Goal: Find specific page/section: Find specific page/section

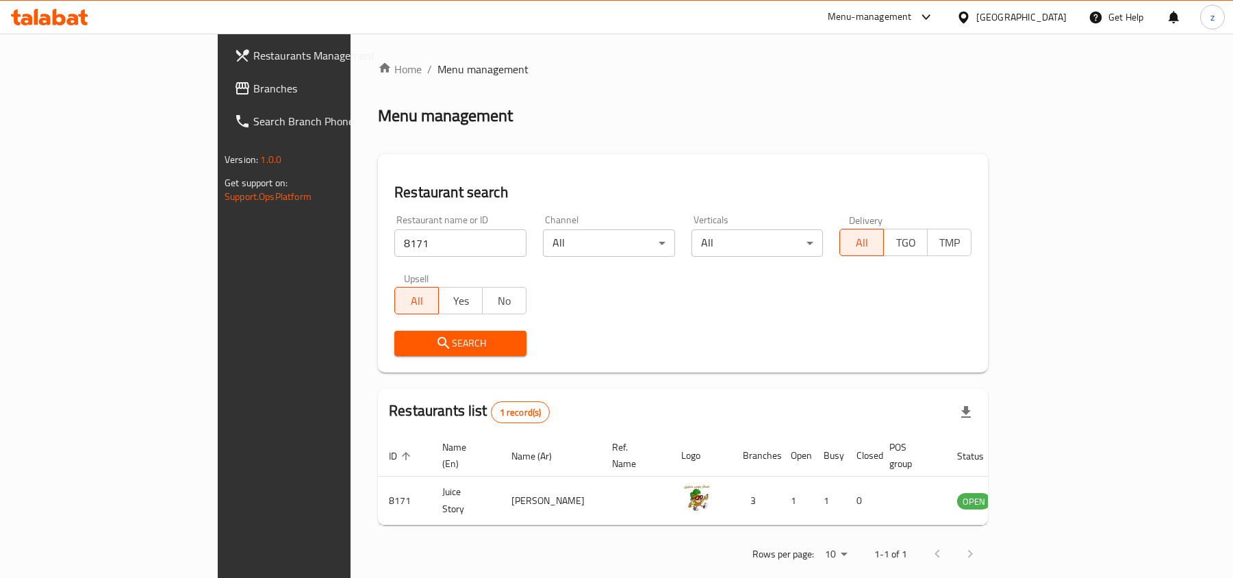
scroll to position [7, 0]
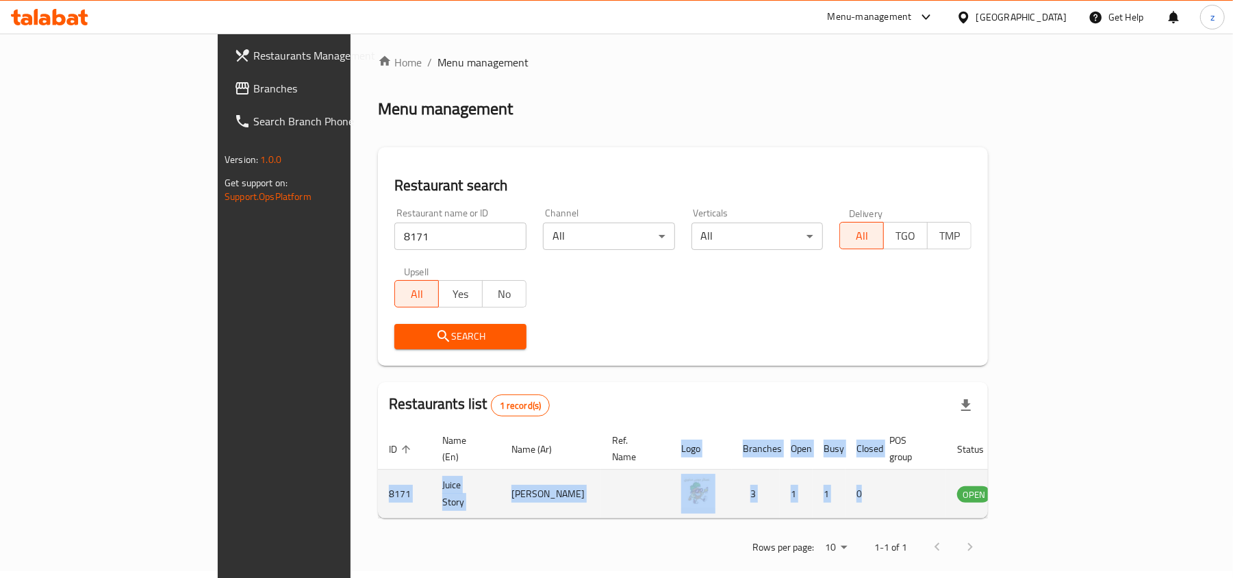
drag, startPoint x: 1179, startPoint y: 501, endPoint x: 867, endPoint y: 503, distance: 311.6
click at [870, 502] on div "Home / Menu management Menu management Restaurant search Restaurant name or ID …" at bounding box center [683, 310] width 665 height 566
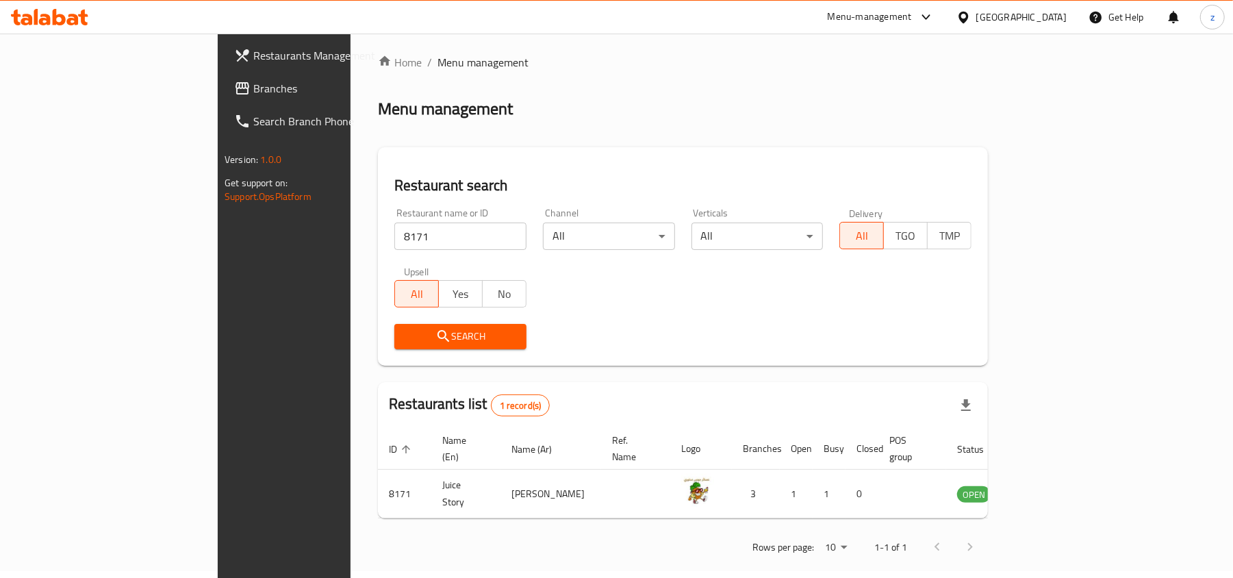
click at [848, 507] on div "Home / Menu management Menu management Restaurant search Restaurant name or ID …" at bounding box center [683, 309] width 610 height 511
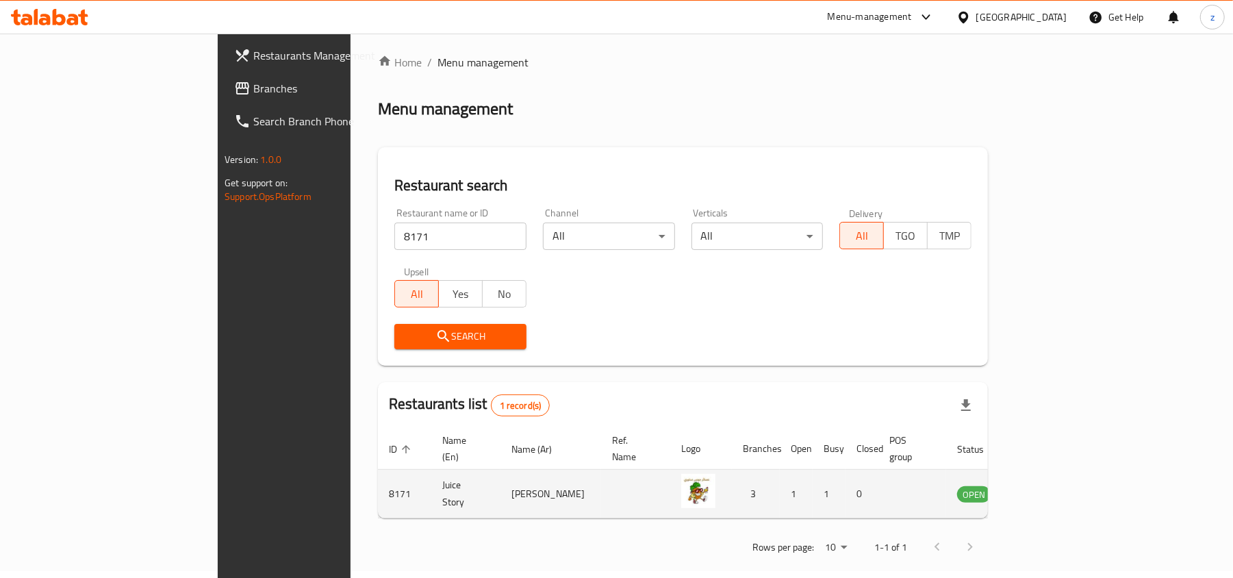
click at [946, 502] on td "enhanced table" at bounding box center [913, 494] width 68 height 49
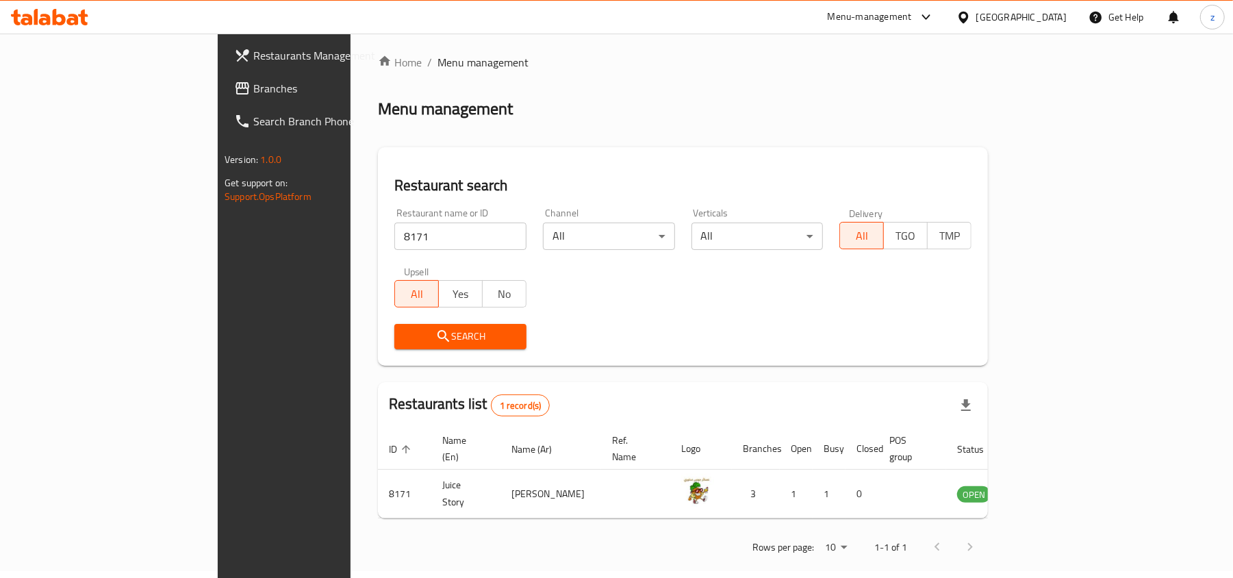
drag, startPoint x: 1196, startPoint y: 483, endPoint x: 34, endPoint y: 362, distance: 1168.4
click at [218, 363] on div "Restaurants Management Branches Search Branch Phone Version: 1.0.0 Get support …" at bounding box center [617, 310] width 798 height 566
click at [606, 351] on div "Search" at bounding box center [683, 337] width 594 height 42
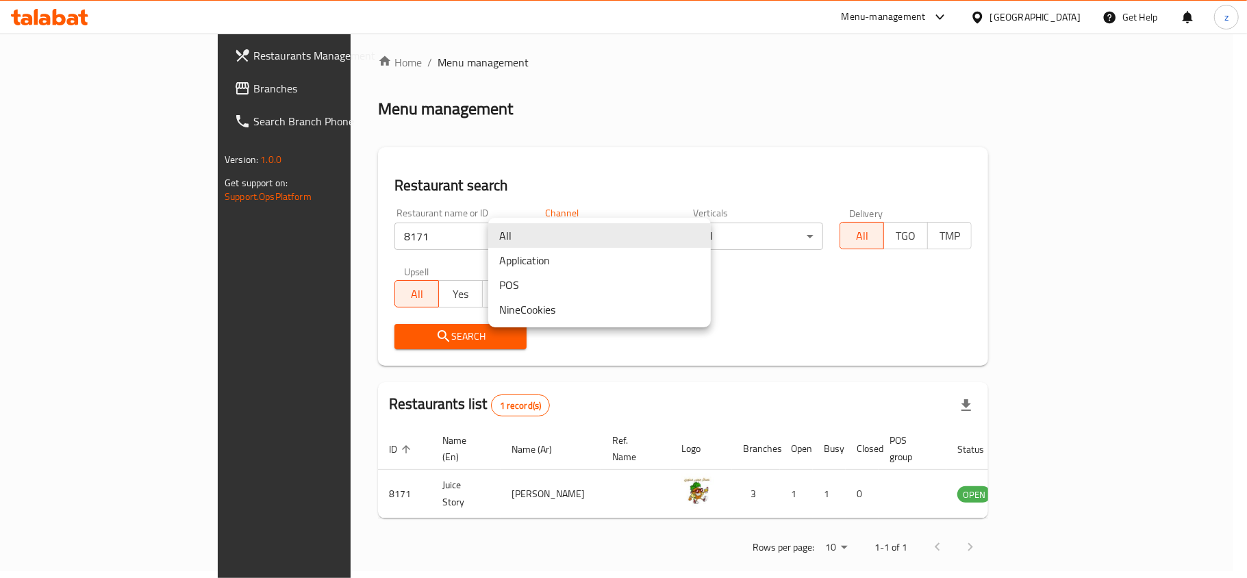
click at [566, 234] on body "​ Menu-management Kuwait Get Help z Restaurants Management Branches Search Bran…" at bounding box center [623, 299] width 1247 height 544
click at [806, 362] on div at bounding box center [623, 289] width 1247 height 578
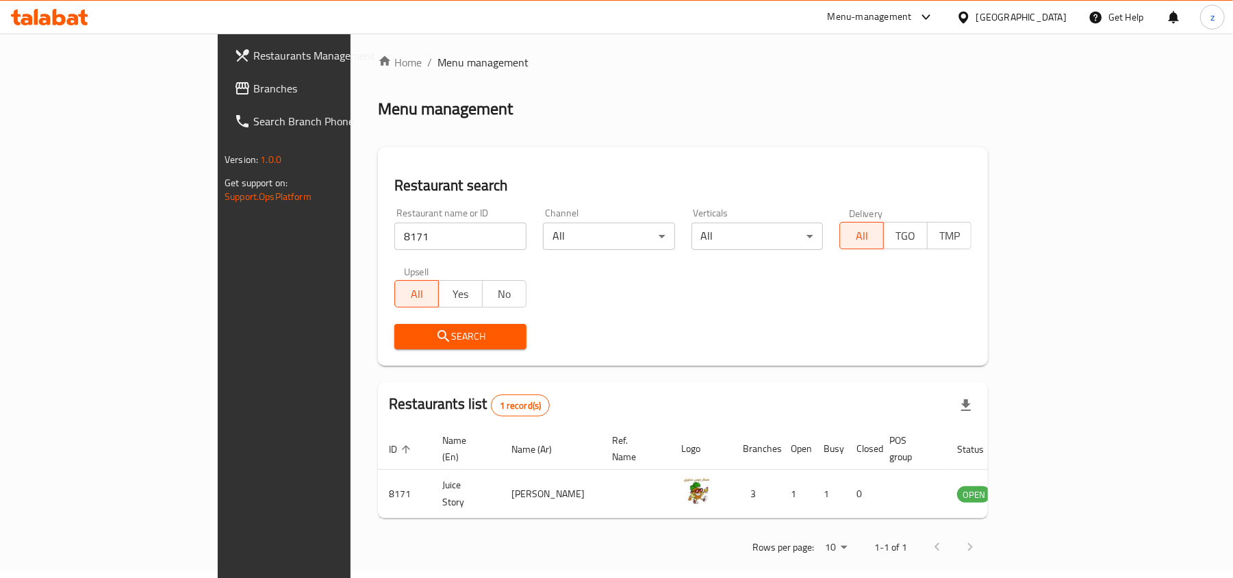
click at [806, 362] on div "All Application POS NineCookies" at bounding box center [616, 289] width 1233 height 578
click at [806, 362] on div "Restaurant search Restaurant name or ID 8171 Restaurant name or ID Channel All …" at bounding box center [683, 256] width 610 height 218
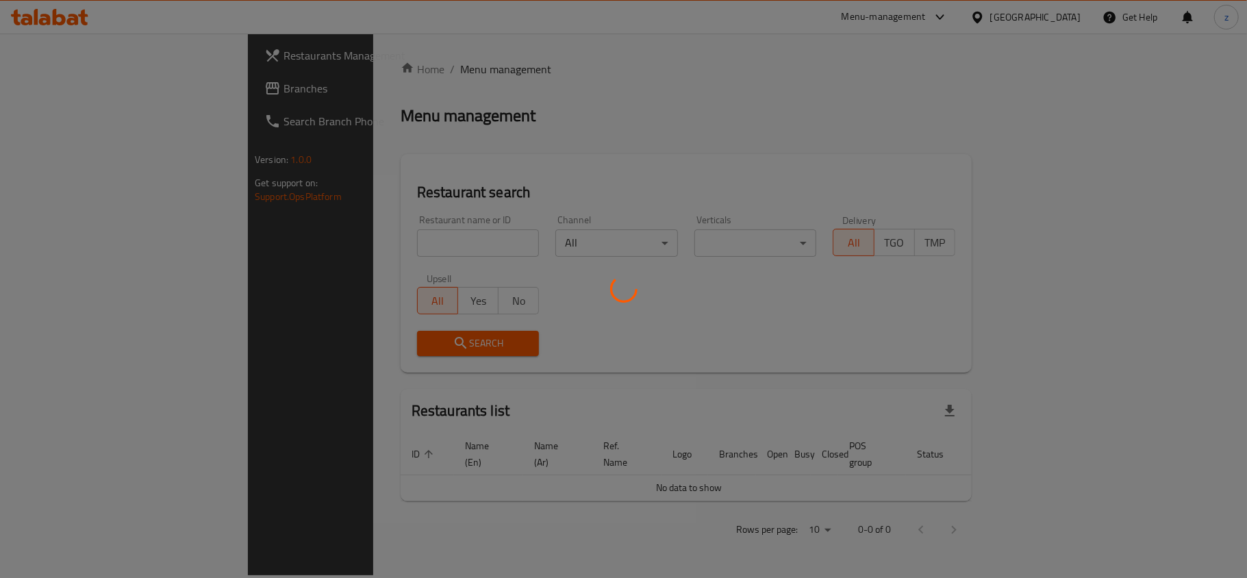
click at [1052, 20] on div at bounding box center [623, 289] width 1247 height 578
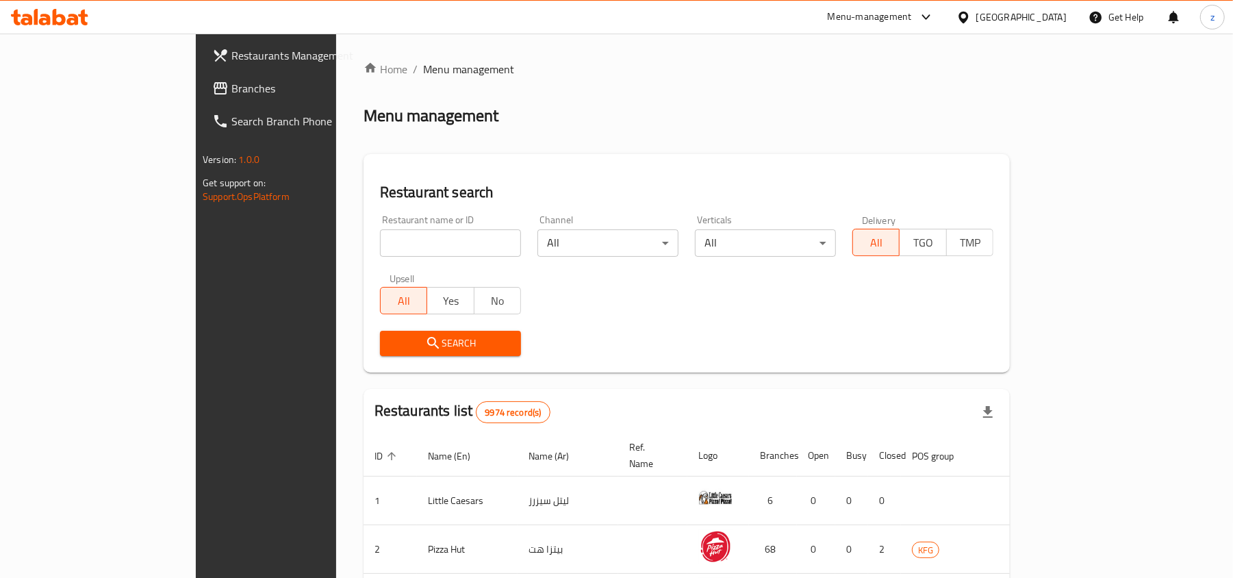
click at [1052, 20] on div "[GEOGRAPHIC_DATA]" at bounding box center [1022, 17] width 90 height 15
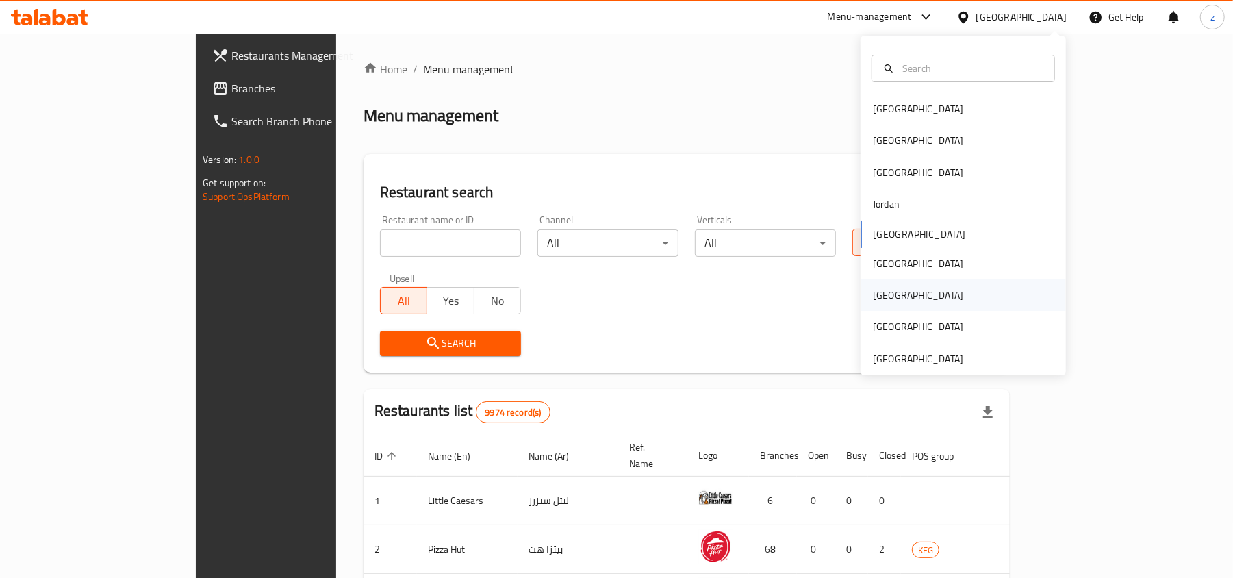
click at [873, 288] on div "Qatar" at bounding box center [918, 295] width 90 height 15
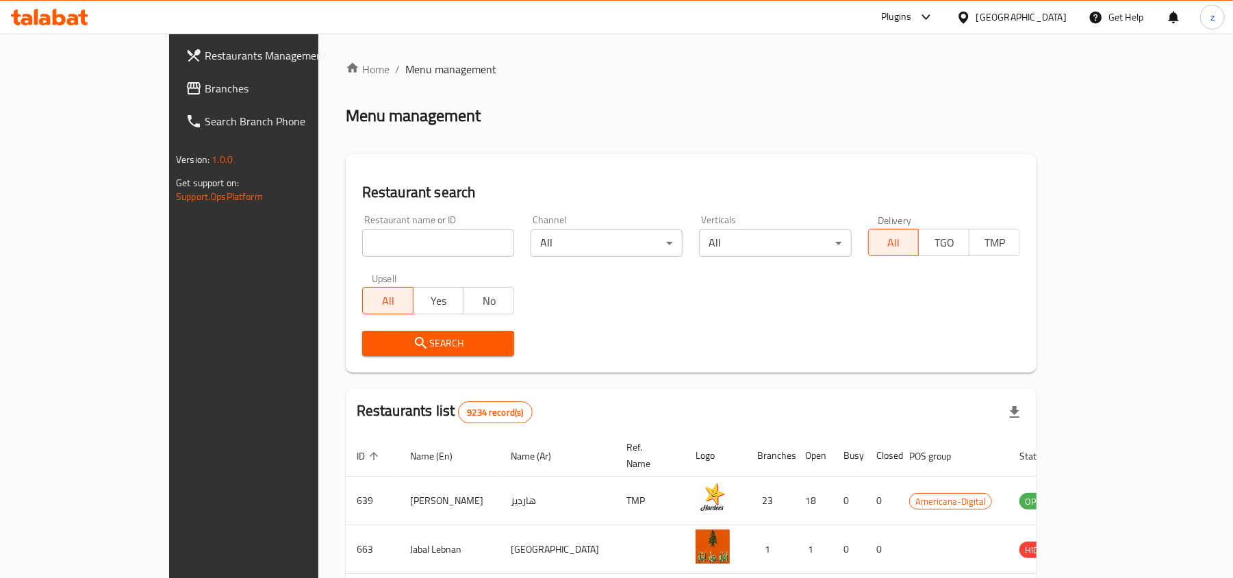
click at [205, 86] on span "Branches" at bounding box center [285, 88] width 160 height 16
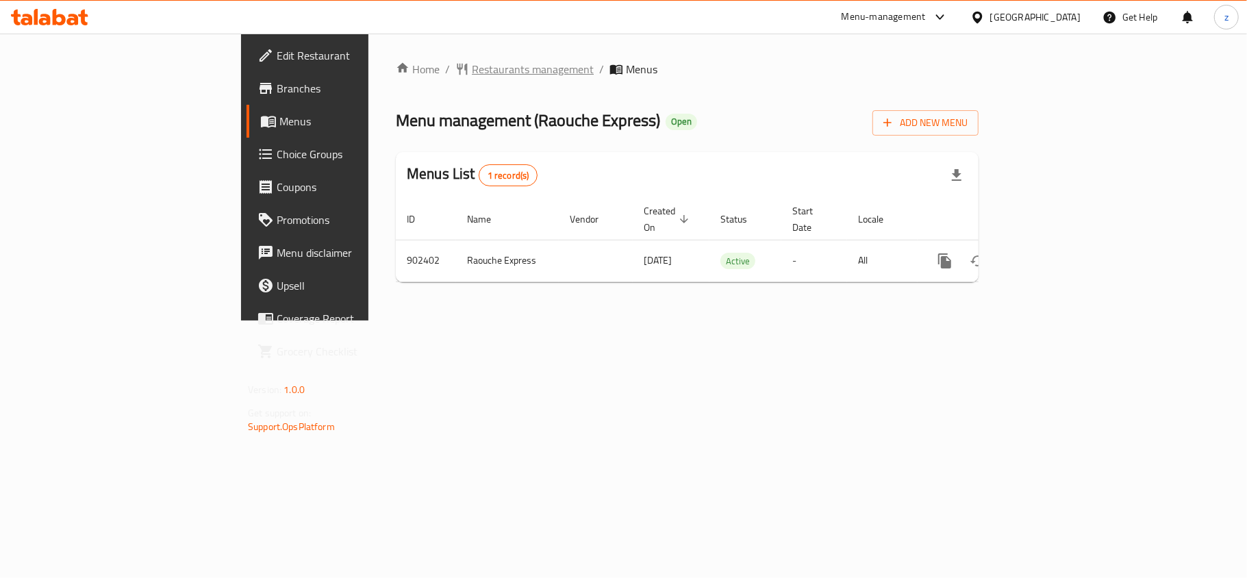
click at [472, 66] on span "Restaurants management" at bounding box center [533, 69] width 122 height 16
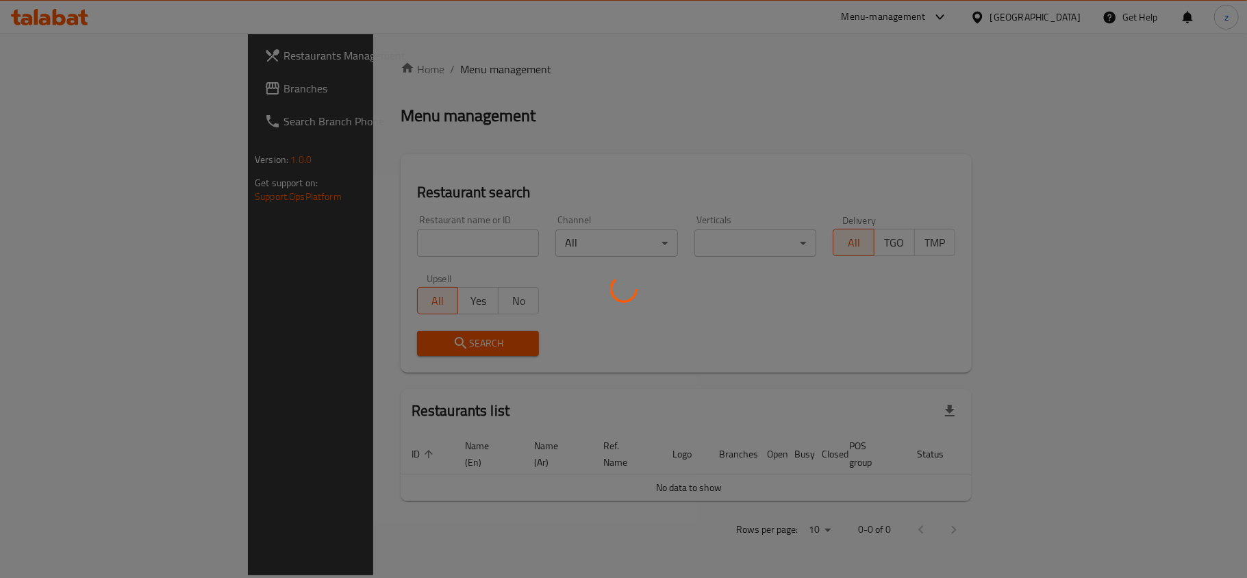
click at [316, 251] on div at bounding box center [623, 289] width 1247 height 578
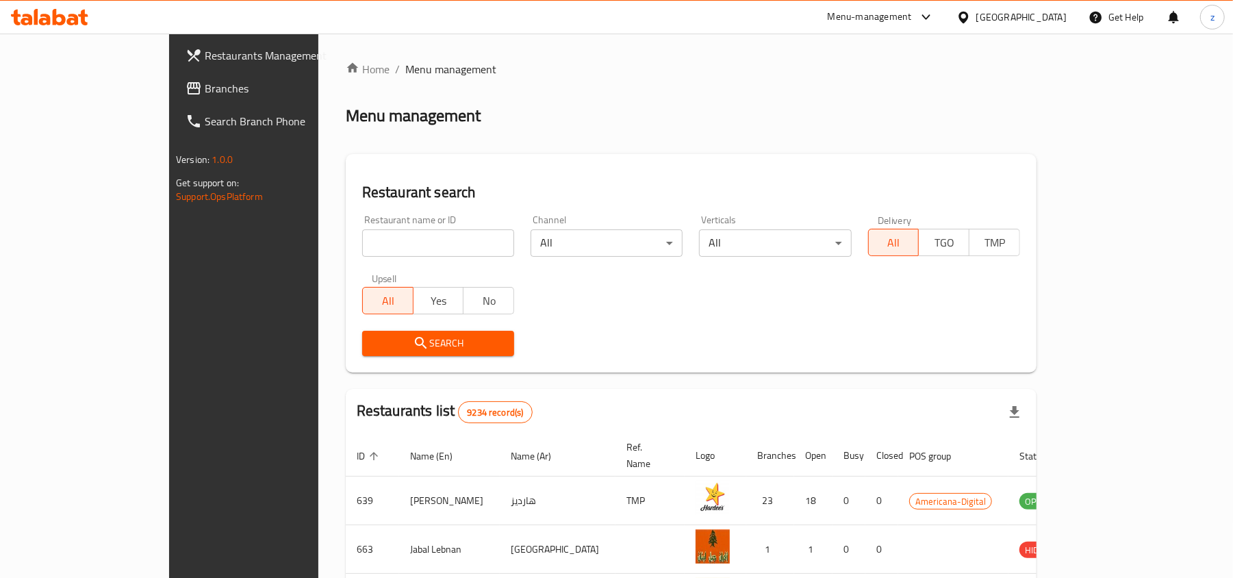
click at [362, 226] on div "Restaurant name or ID Restaurant name or ID" at bounding box center [438, 236] width 152 height 42
click at [362, 247] on input "search" at bounding box center [438, 242] width 152 height 27
paste input "658267"
type input "658267"
click at [386, 342] on span "Search" at bounding box center [438, 343] width 130 height 17
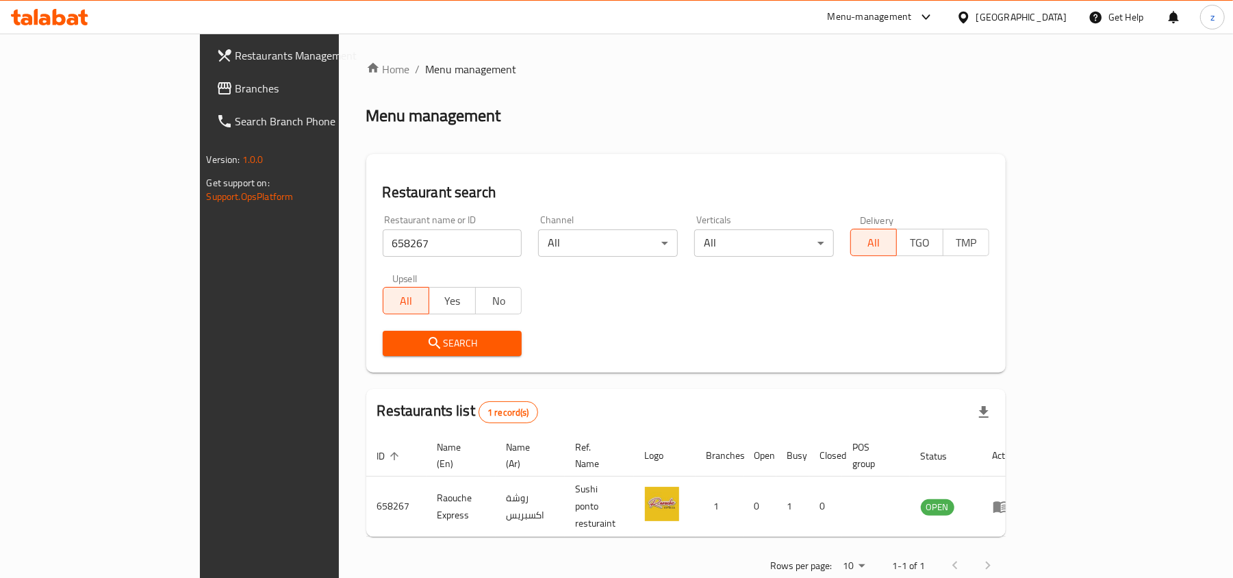
click at [236, 85] on span "Branches" at bounding box center [316, 88] width 160 height 16
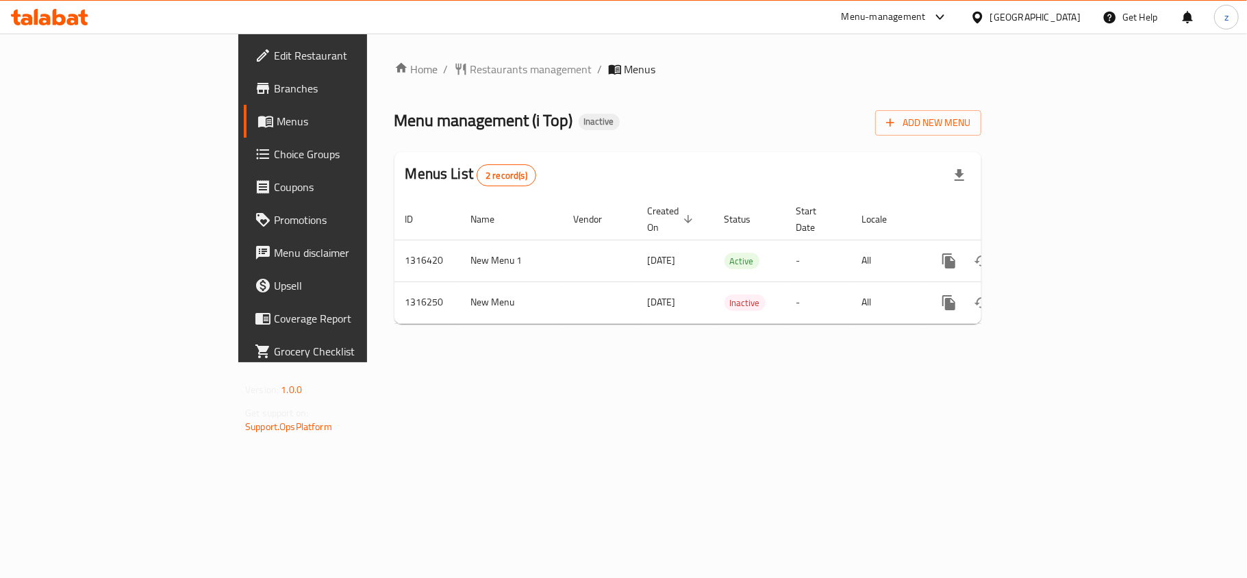
click at [394, 88] on div "Home / Restaurants management / Menus Menu management ( i Top ) Inactive Add Ne…" at bounding box center [687, 198] width 587 height 274
click at [394, 79] on div "Home / Restaurants management / Menus Menu management ( i Top ) Inactive Add Ne…" at bounding box center [687, 198] width 587 height 274
click at [470, 64] on span "Restaurants management" at bounding box center [531, 69] width 122 height 16
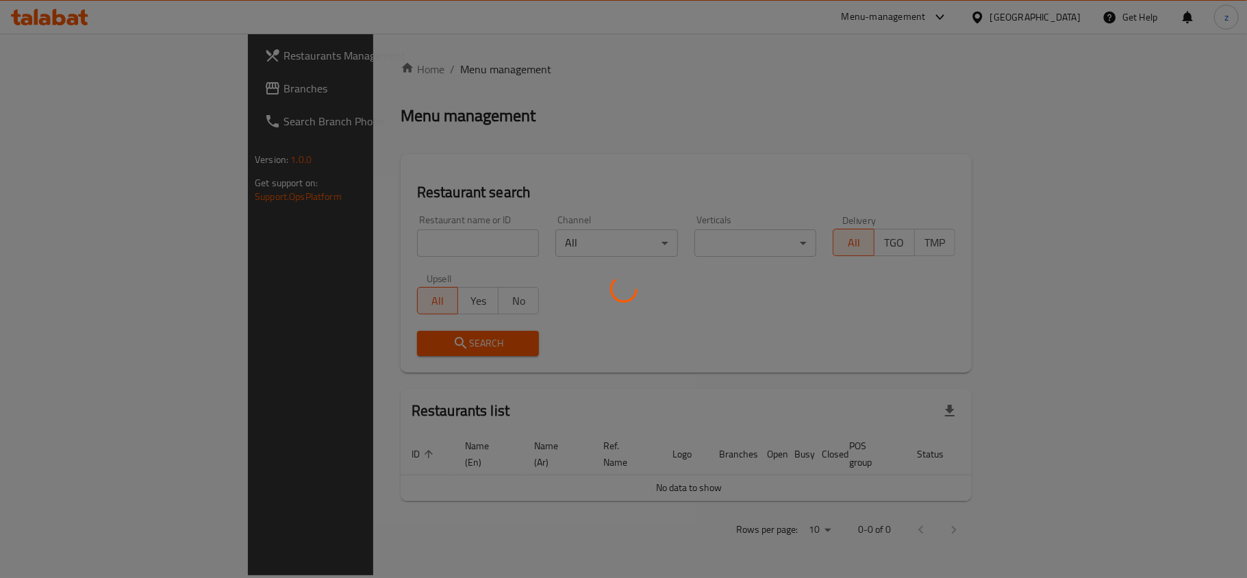
click at [341, 238] on div at bounding box center [623, 289] width 1247 height 578
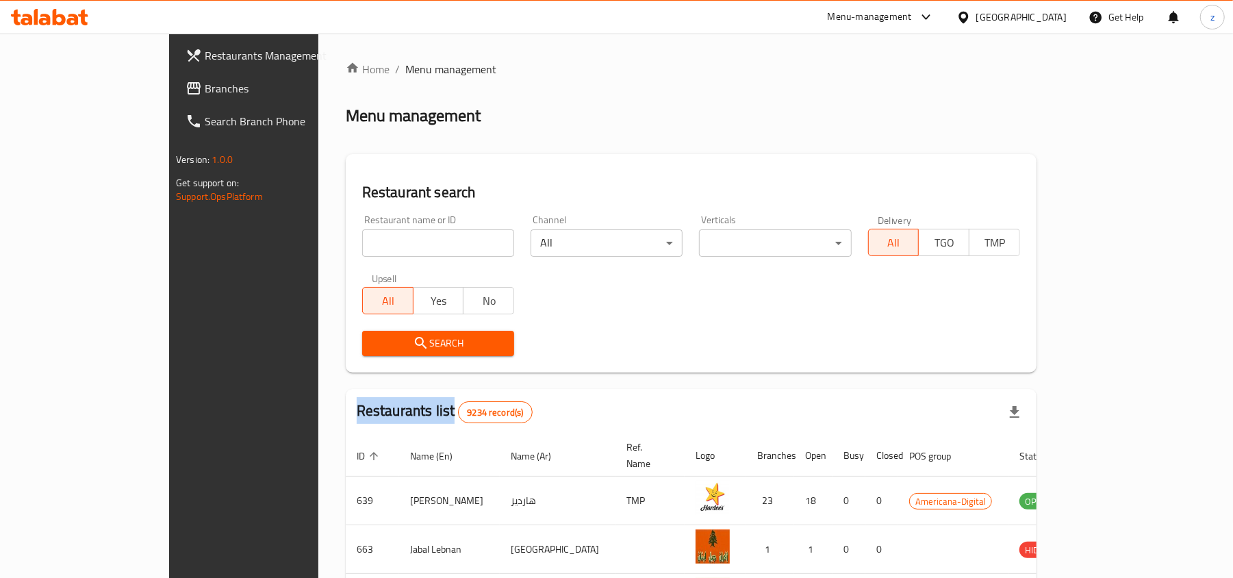
click at [341, 238] on div at bounding box center [616, 289] width 1233 height 578
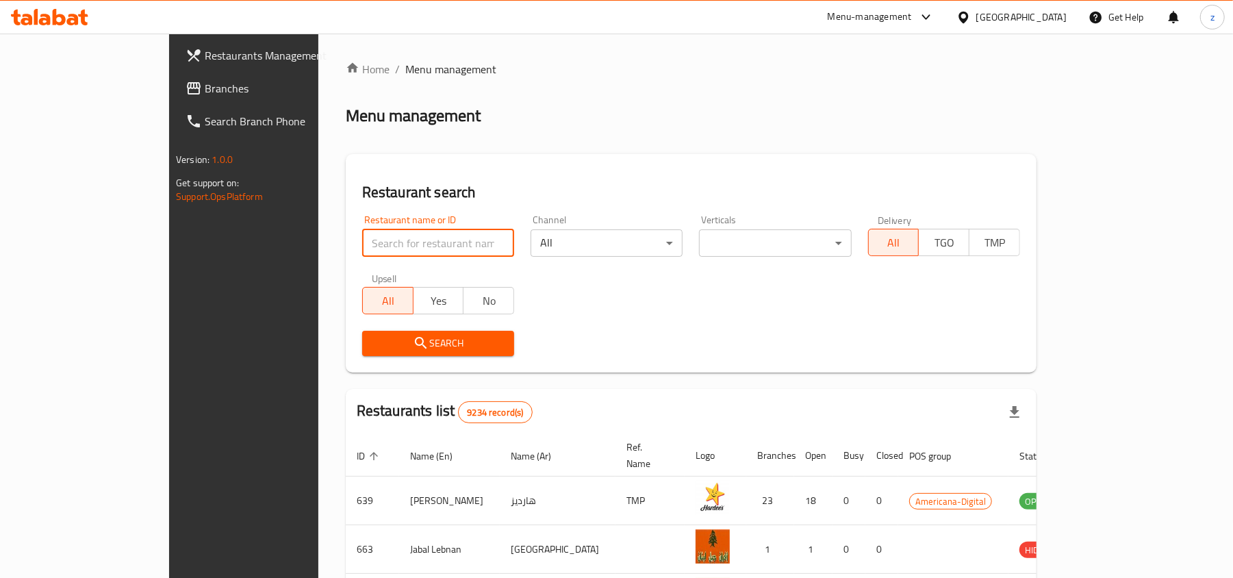
click at [362, 238] on input "search" at bounding box center [438, 242] width 152 height 27
paste input "706615"
type input "706615"
click at [426, 342] on span "Search" at bounding box center [438, 343] width 130 height 17
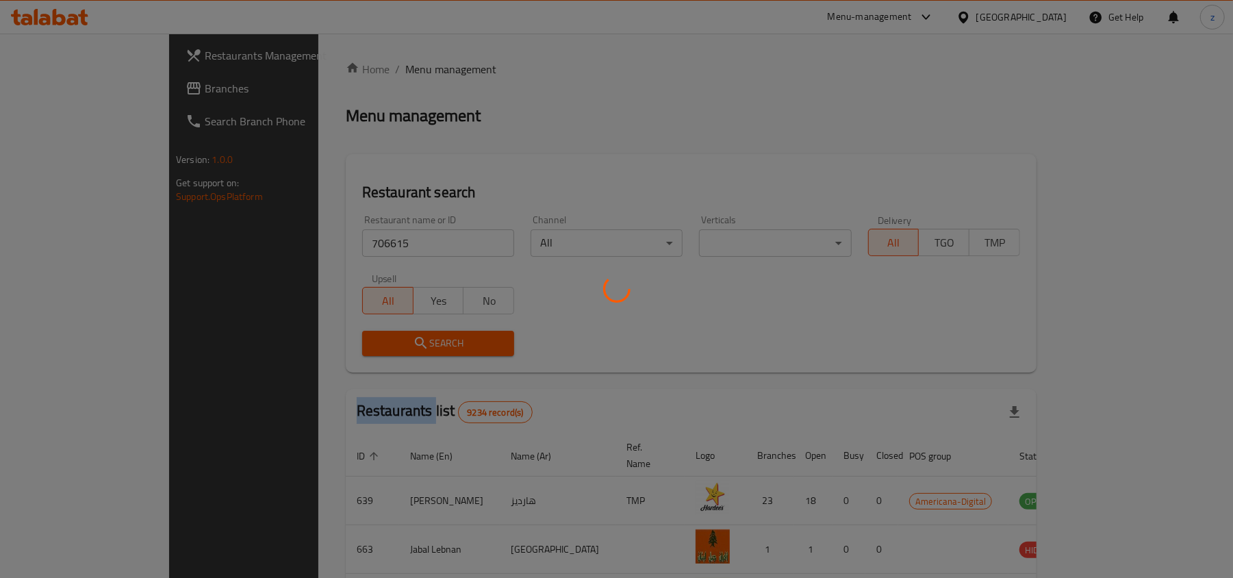
click at [426, 342] on div at bounding box center [616, 289] width 1233 height 578
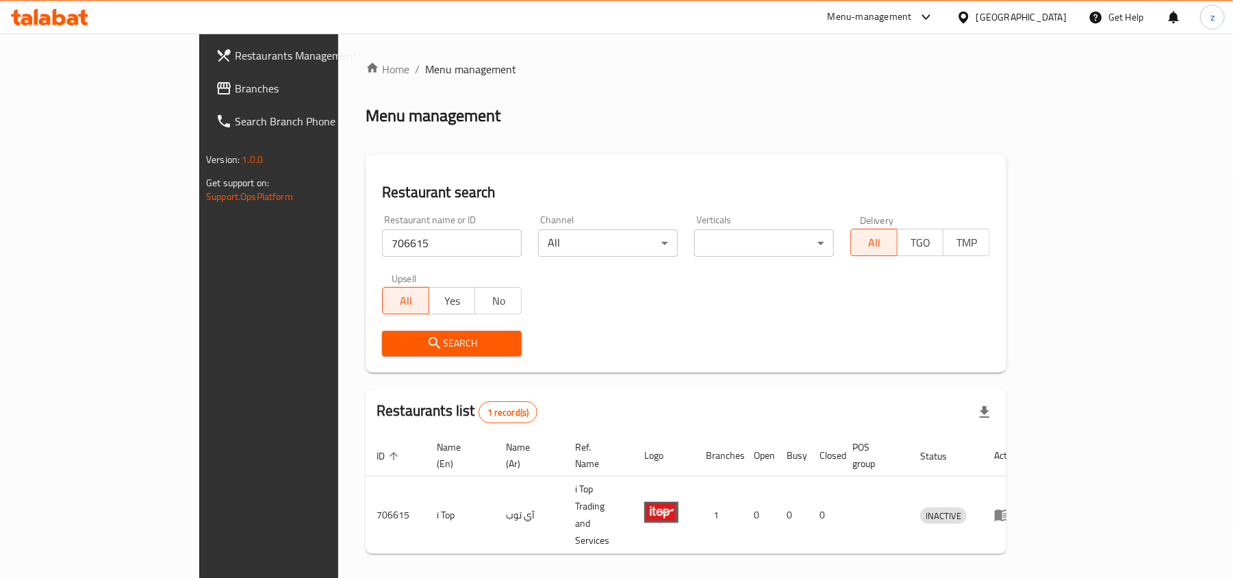
click at [570, 379] on div "Home / Menu management Menu management Restaurant search Restaurant name or ID …" at bounding box center [686, 331] width 641 height 540
click at [1058, 17] on div "[GEOGRAPHIC_DATA]" at bounding box center [1022, 17] width 90 height 15
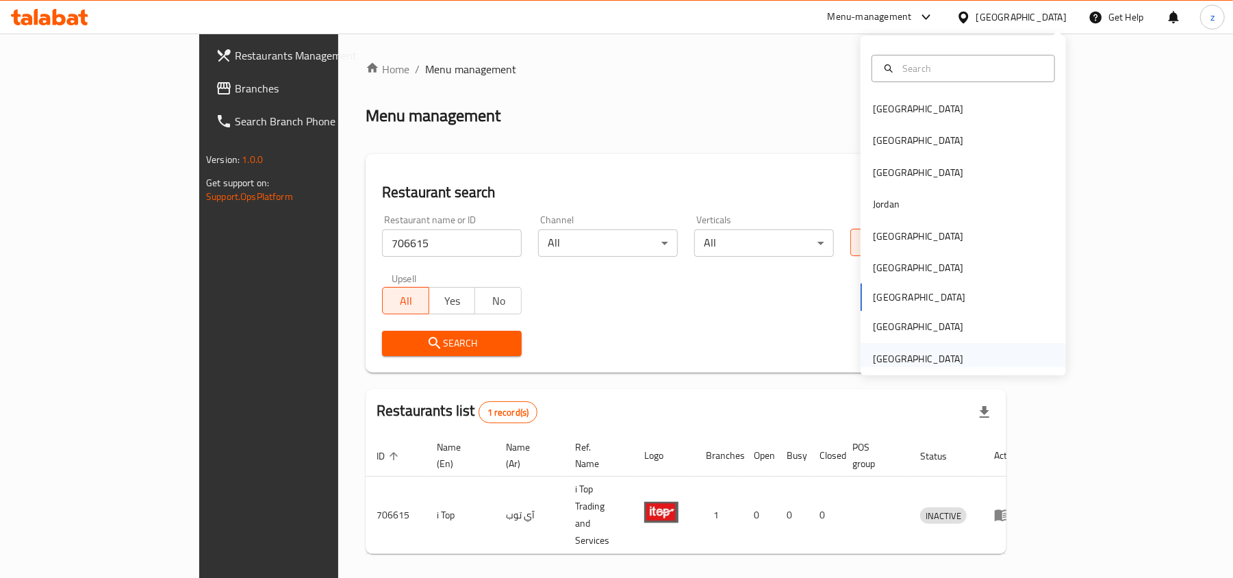
click at [935, 360] on div "[GEOGRAPHIC_DATA]" at bounding box center [918, 358] width 90 height 15
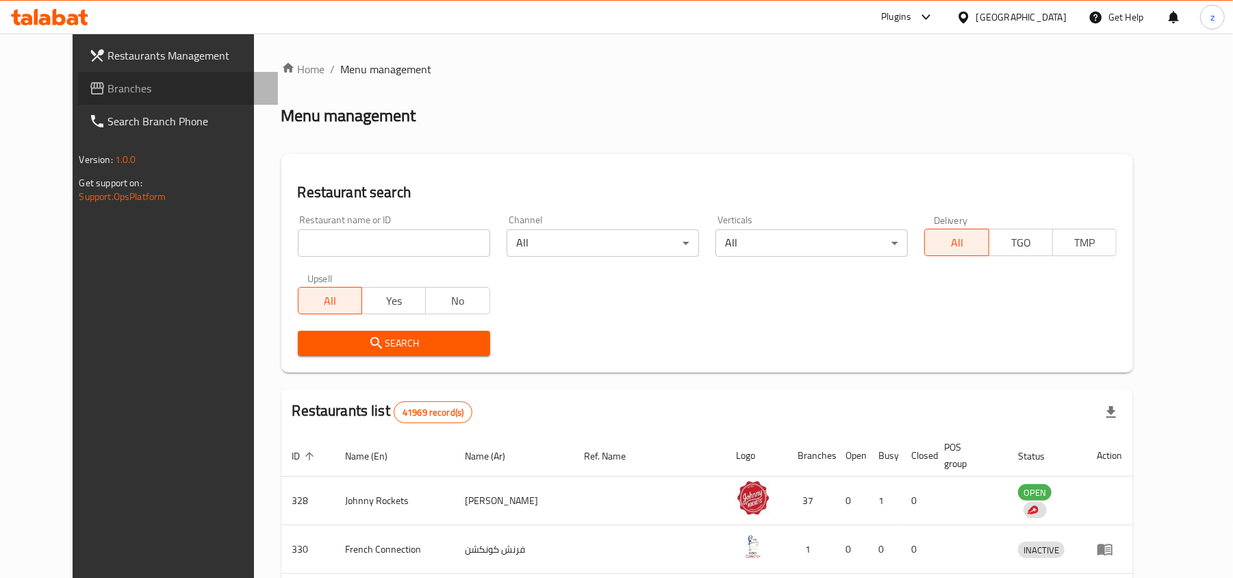
click at [89, 81] on icon at bounding box center [97, 88] width 16 height 16
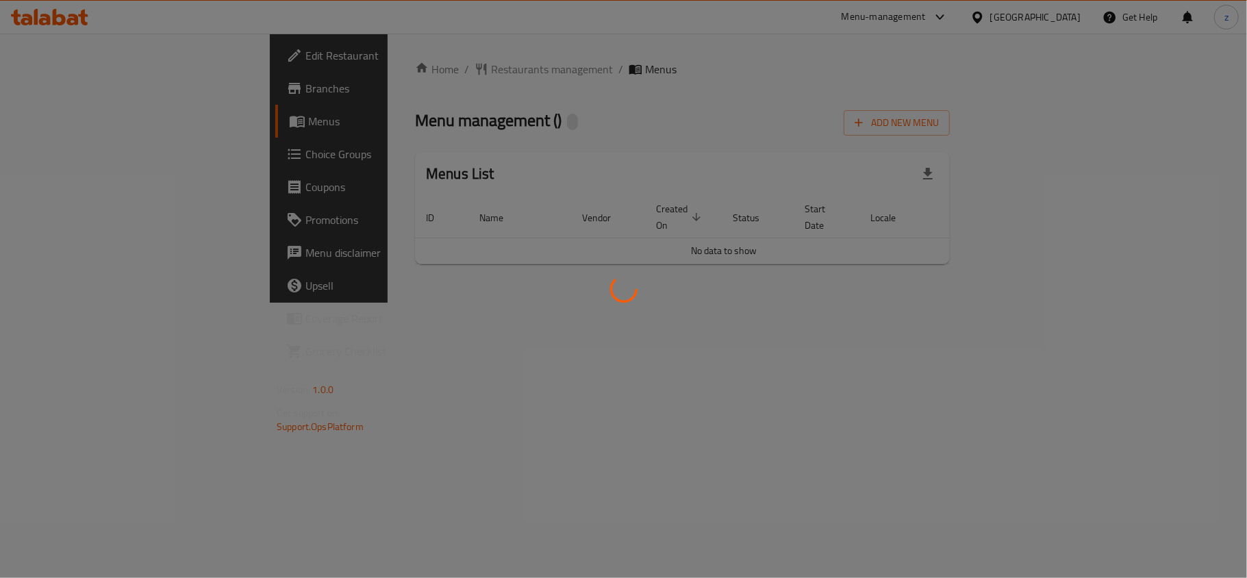
click at [404, 71] on div at bounding box center [623, 289] width 1247 height 578
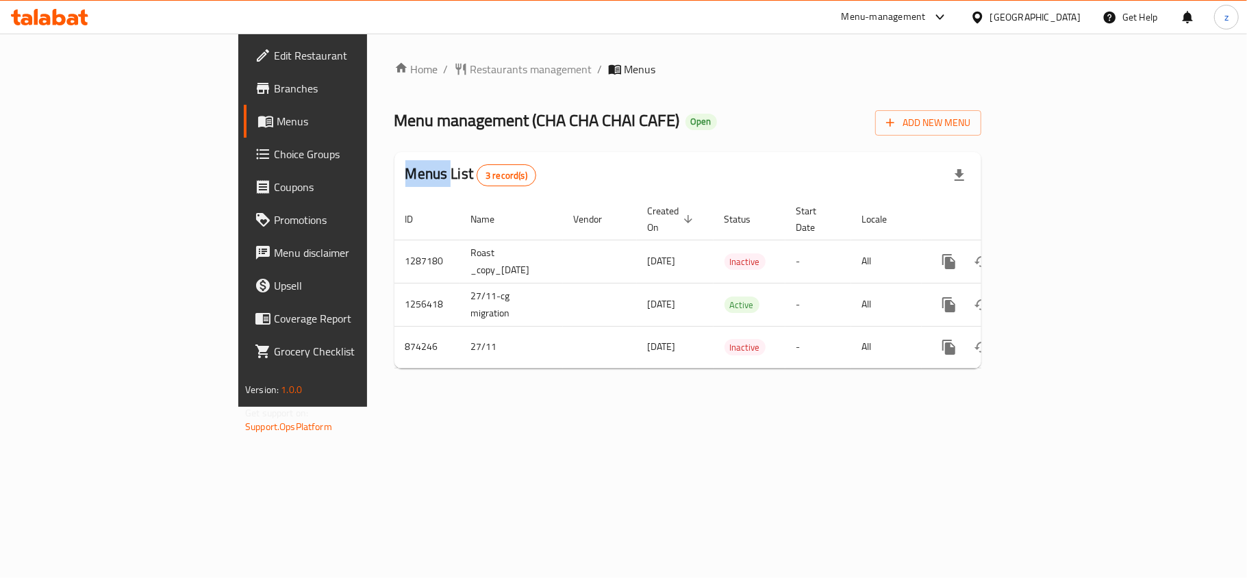
click at [470, 71] on span "Restaurants management" at bounding box center [531, 69] width 122 height 16
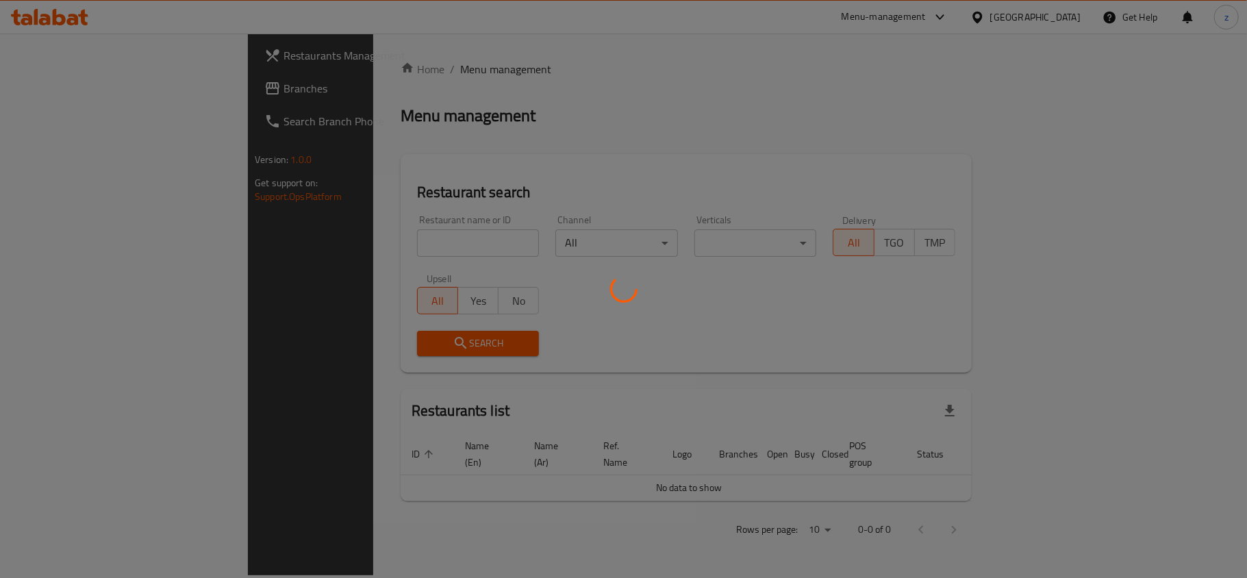
click at [348, 230] on div at bounding box center [623, 289] width 1247 height 578
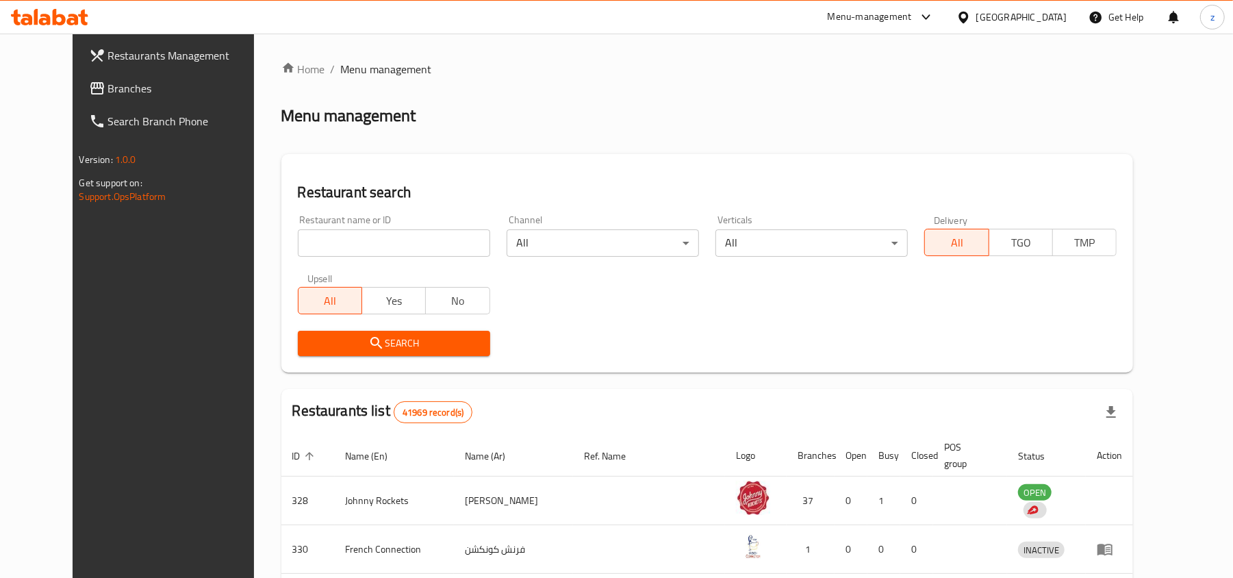
click at [355, 231] on input "search" at bounding box center [394, 242] width 192 height 27
paste input "657354"
type input "657354"
click at [379, 335] on span "Search" at bounding box center [394, 343] width 171 height 17
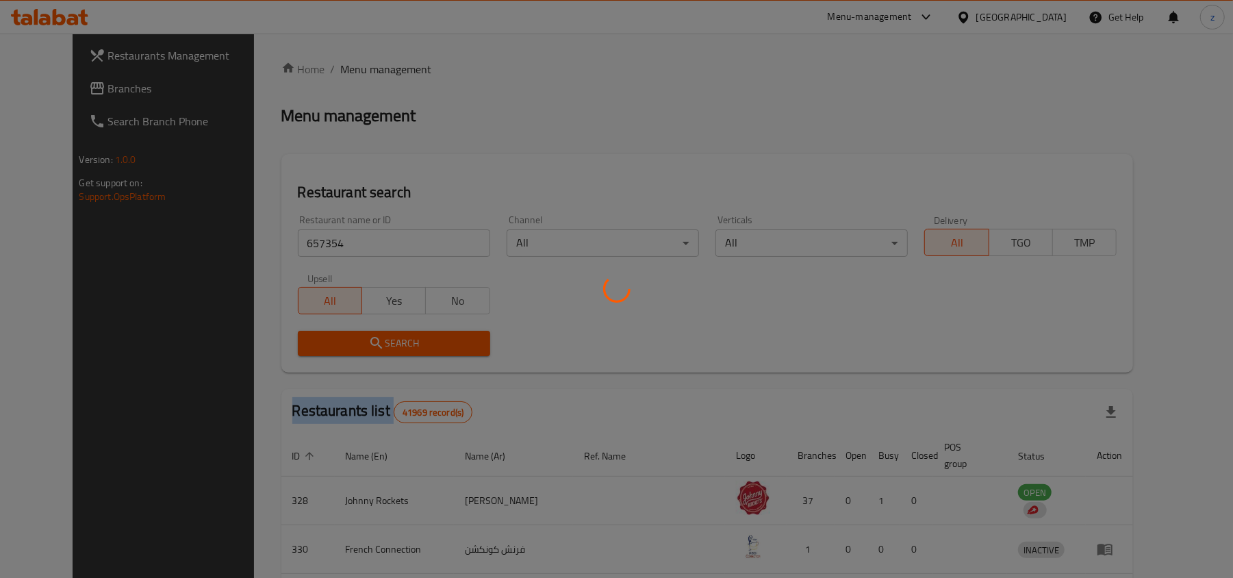
click at [379, 334] on div at bounding box center [616, 289] width 1233 height 578
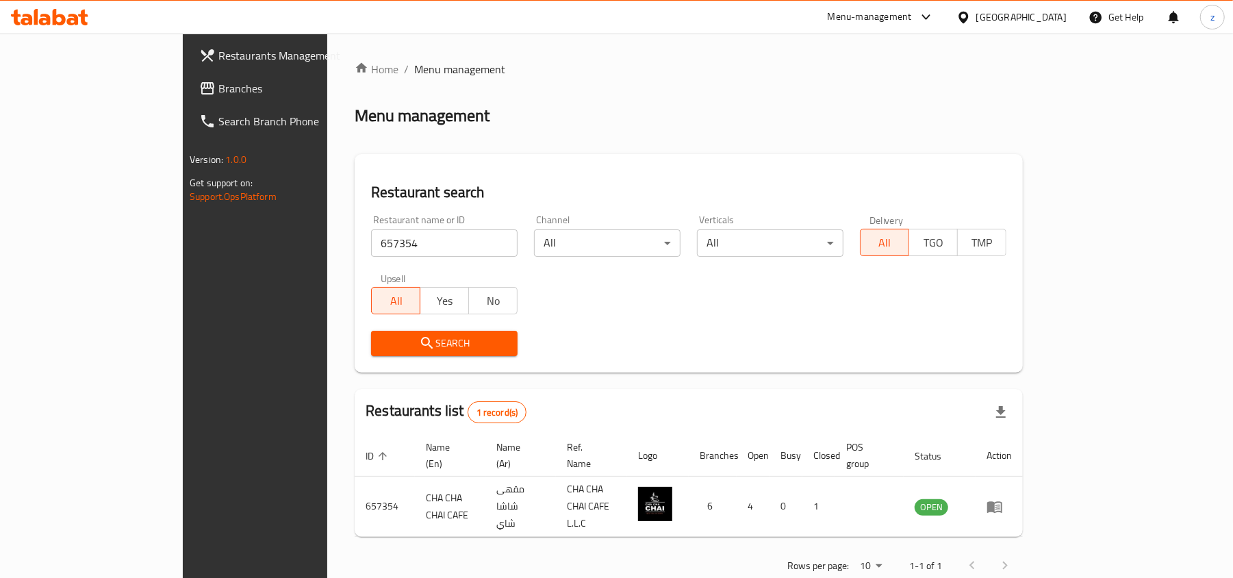
click at [826, 557] on div "Home / Menu management Menu management Restaurant search Restaurant name or ID …" at bounding box center [688, 322] width 723 height 577
click at [218, 84] on span "Branches" at bounding box center [298, 88] width 160 height 16
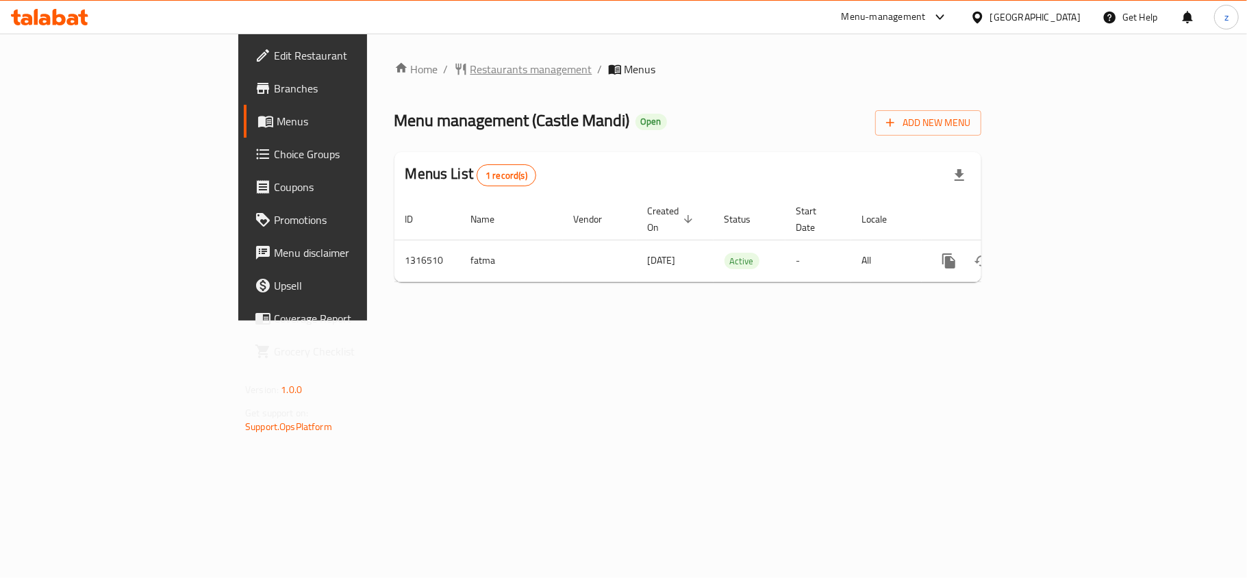
click at [470, 73] on span "Restaurants management" at bounding box center [531, 69] width 122 height 16
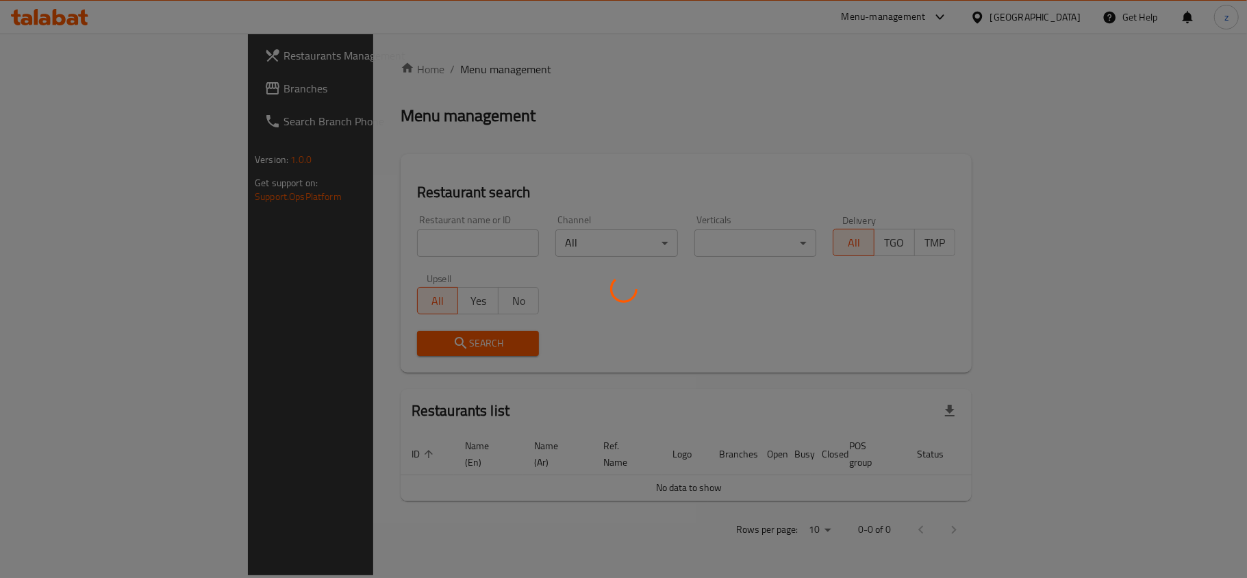
click at [346, 238] on div at bounding box center [623, 289] width 1247 height 578
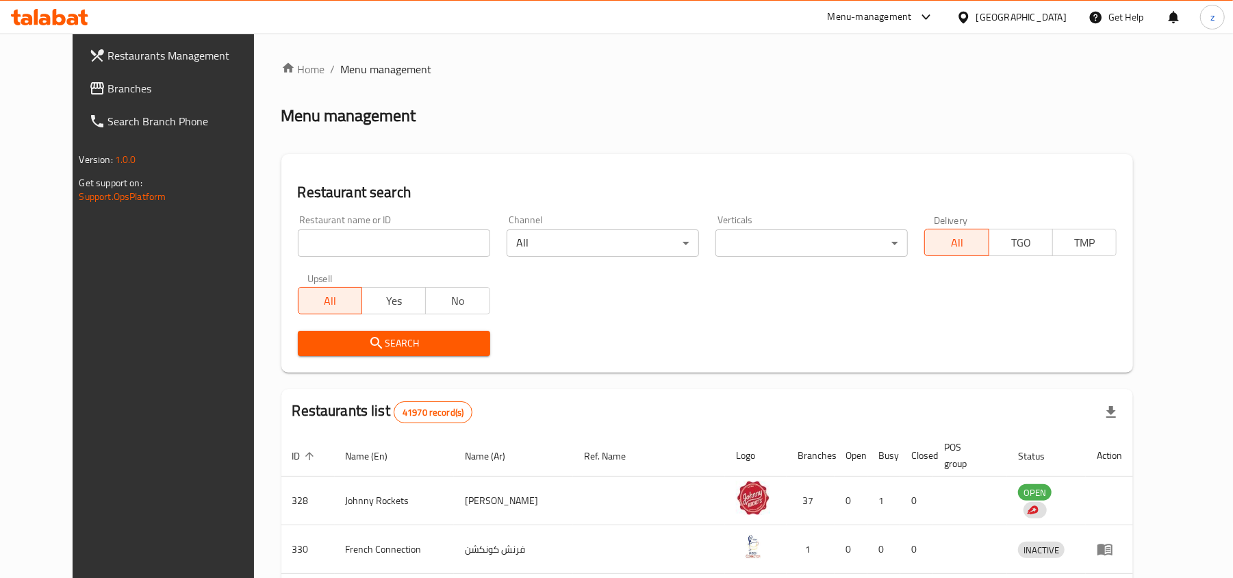
click at [352, 244] on div "Home / Menu management Menu management Restaurant search Restaurant name or ID …" at bounding box center [707, 508] width 853 height 894
click at [359, 240] on input "search" at bounding box center [394, 242] width 192 height 27
paste input "707697"
type input "707697"
click at [425, 345] on span "Search" at bounding box center [394, 343] width 171 height 17
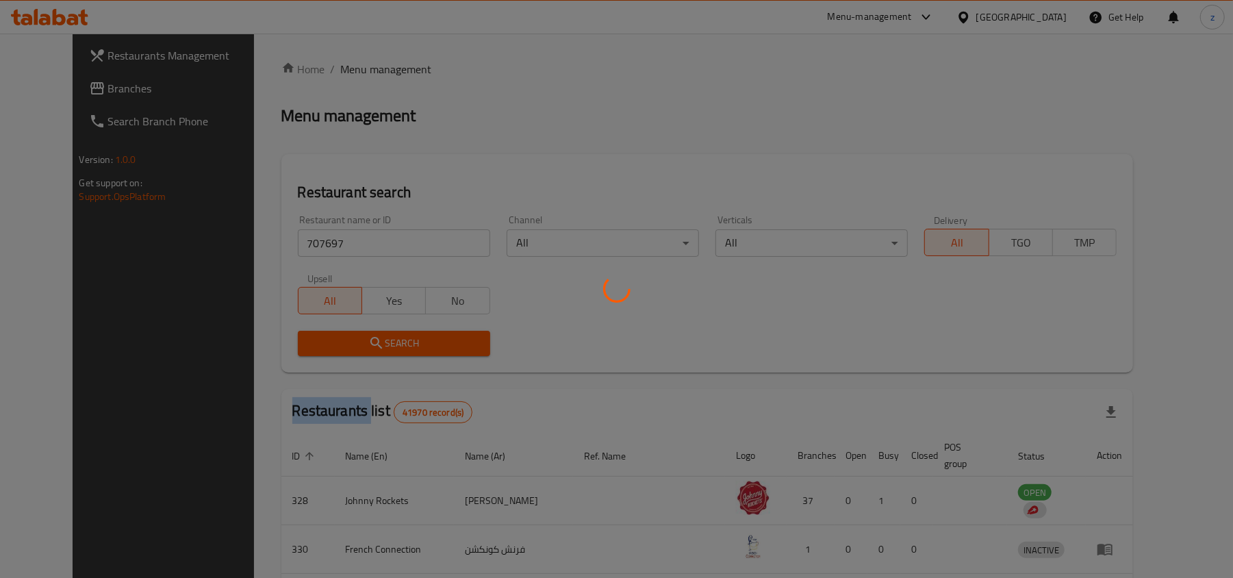
click at [425, 345] on div at bounding box center [616, 289] width 1233 height 578
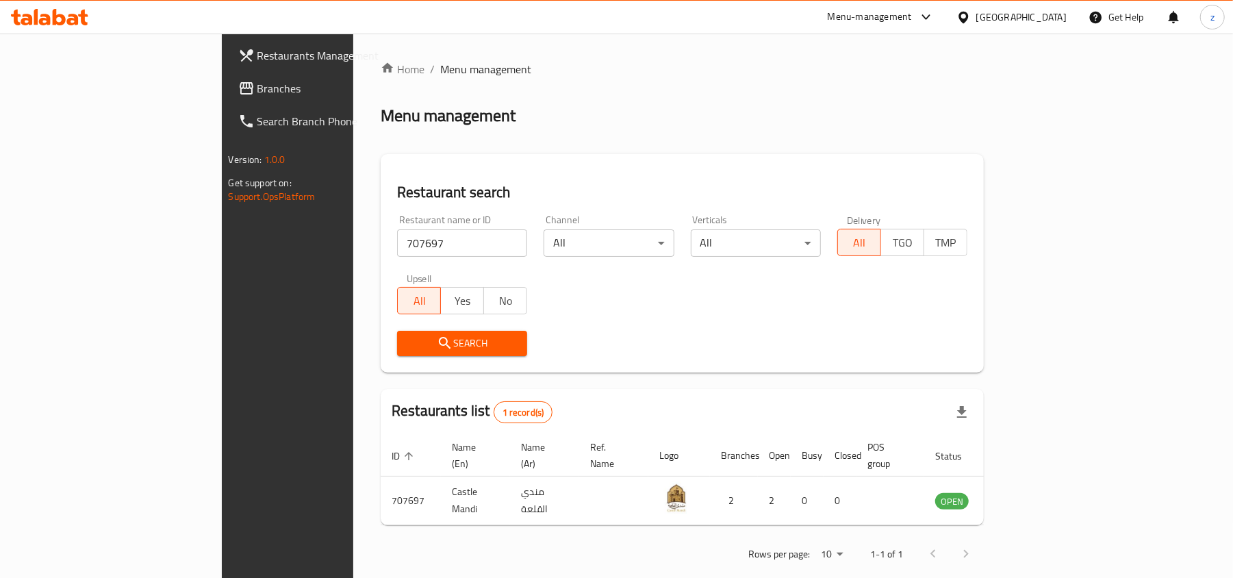
click at [849, 536] on div "Rows per page: 10 1-1 of 1" at bounding box center [682, 554] width 603 height 36
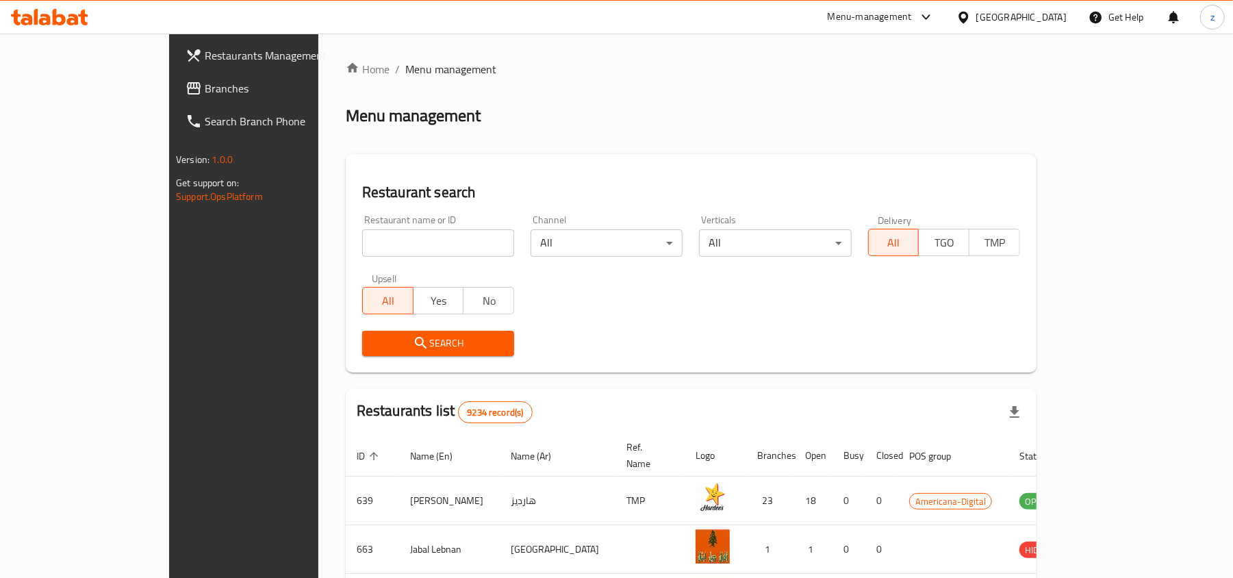
click at [935, 23] on div at bounding box center [923, 17] width 23 height 16
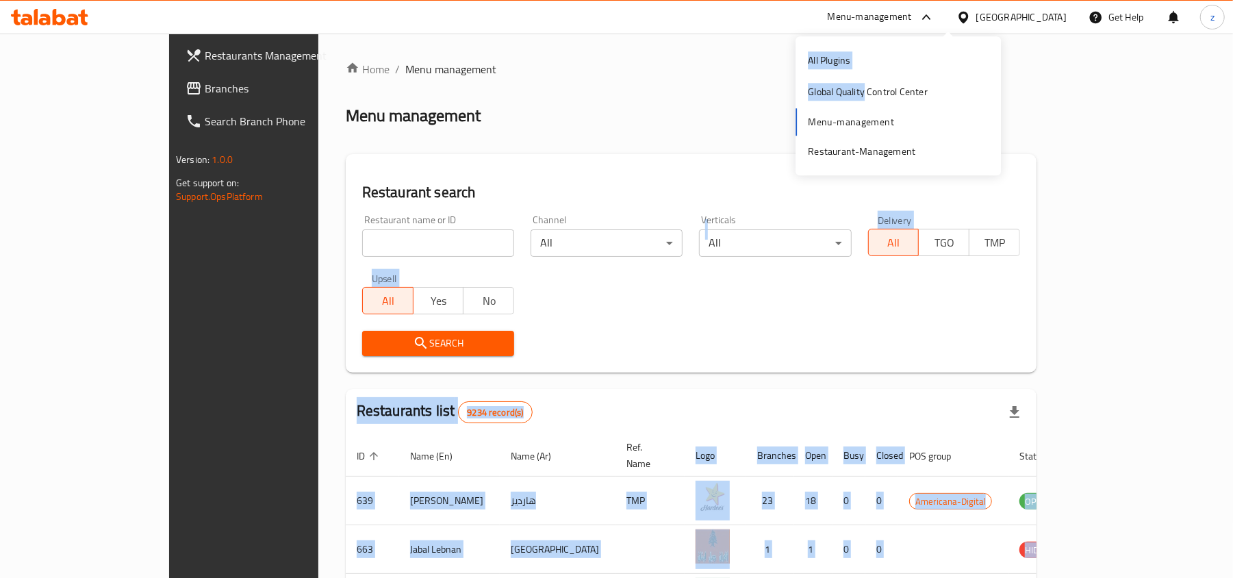
drag, startPoint x: 864, startPoint y: 94, endPoint x: 874, endPoint y: 259, distance: 165.4
click at [882, 245] on body "​ Menu-management [GEOGRAPHIC_DATA] Get Help z Restaurants Management Branches …" at bounding box center [616, 306] width 1233 height 544
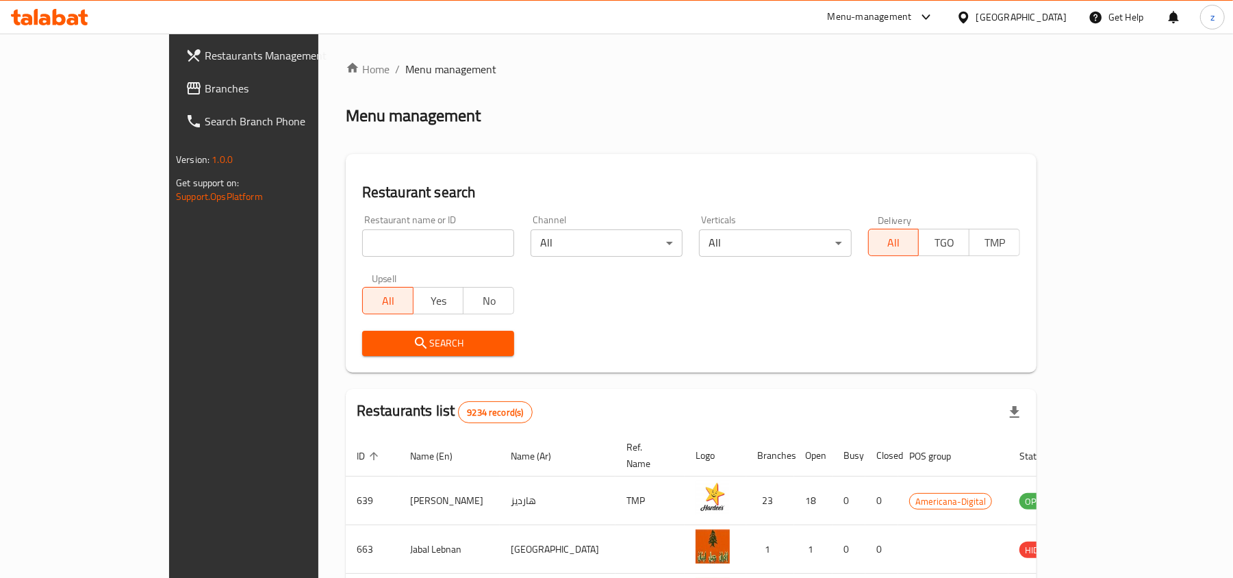
drag, startPoint x: 879, startPoint y: 93, endPoint x: 633, endPoint y: 171, distance: 257.7
click at [633, 171] on div "Restaurant search Restaurant name or ID Restaurant name or ID Channel All ​ Ver…" at bounding box center [691, 263] width 691 height 218
click at [1200, 18] on div "z" at bounding box center [1212, 17] width 41 height 33
click at [1208, 15] on div "z" at bounding box center [1212, 17] width 25 height 25
click at [1130, 151] on div "Logout" at bounding box center [1123, 146] width 162 height 18
